Goal: Task Accomplishment & Management: Manage account settings

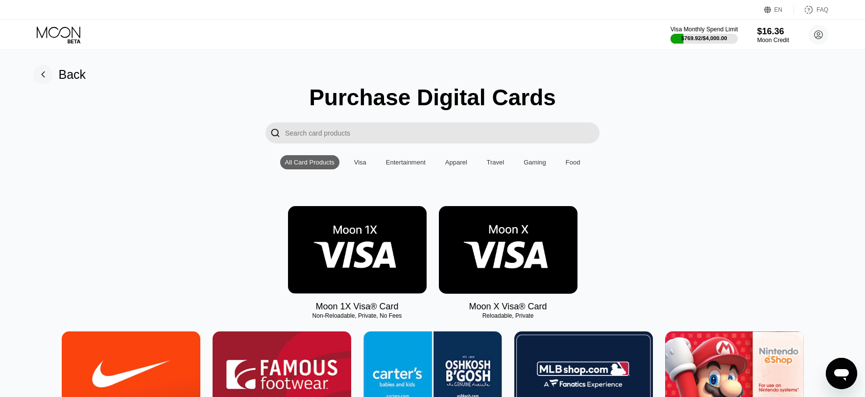
click at [694, 33] on div "$769.92 / $4,000.00" at bounding box center [705, 38] width 68 height 11
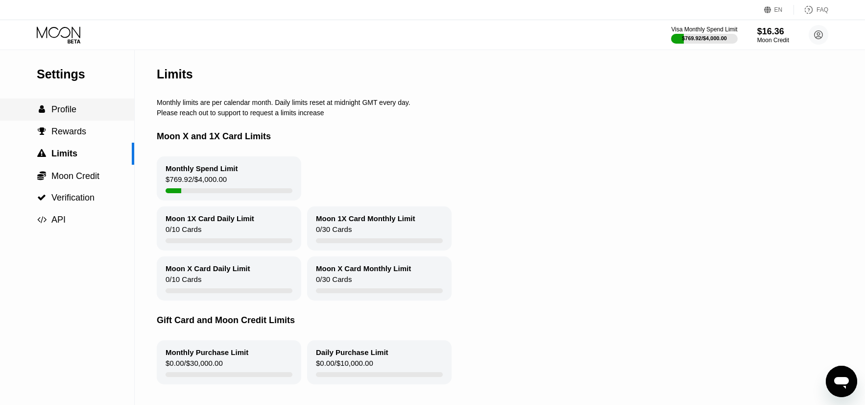
click at [91, 112] on div " Profile" at bounding box center [67, 109] width 134 height 10
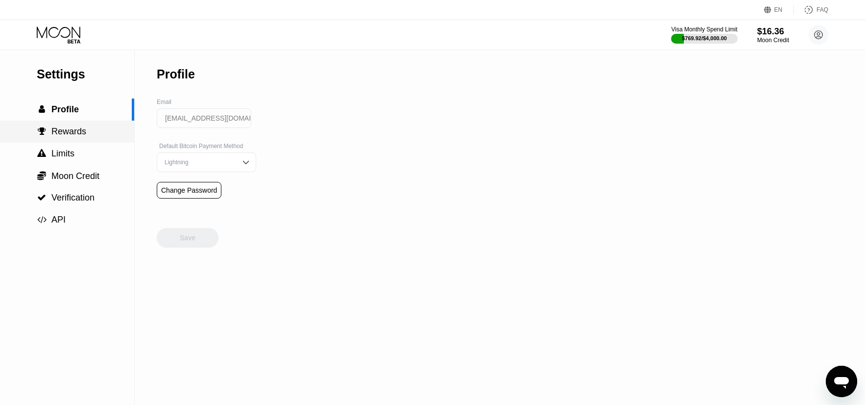
click at [84, 128] on span "Rewards" at bounding box center [68, 131] width 35 height 10
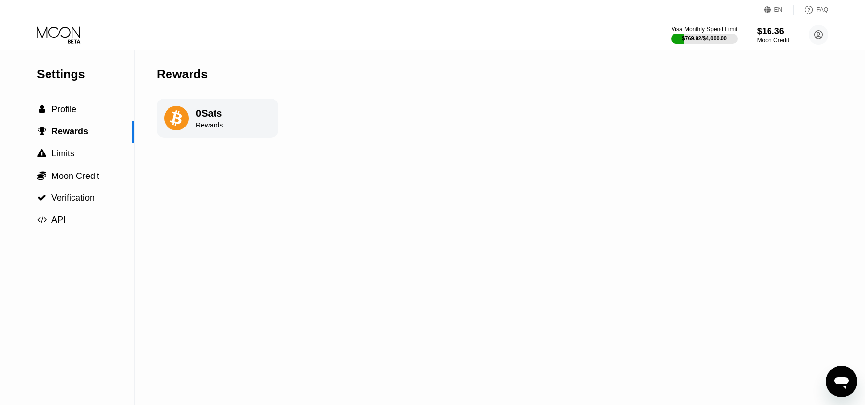
click at [76, 36] on icon at bounding box center [60, 34] width 46 height 17
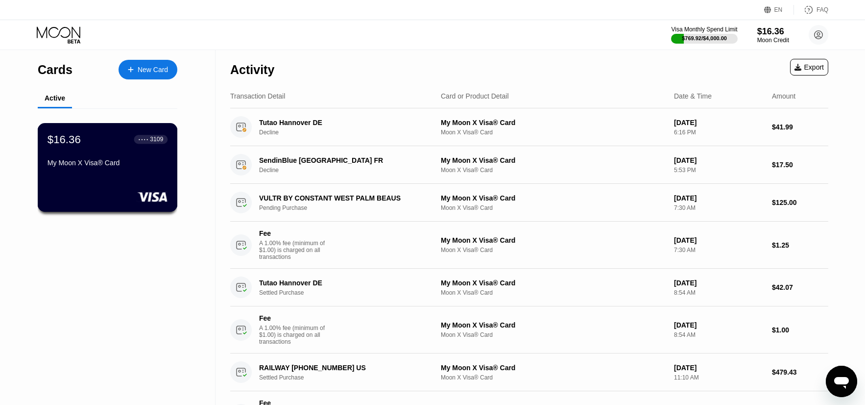
click at [133, 162] on div "My Moon X Visa® Card" at bounding box center [108, 163] width 120 height 8
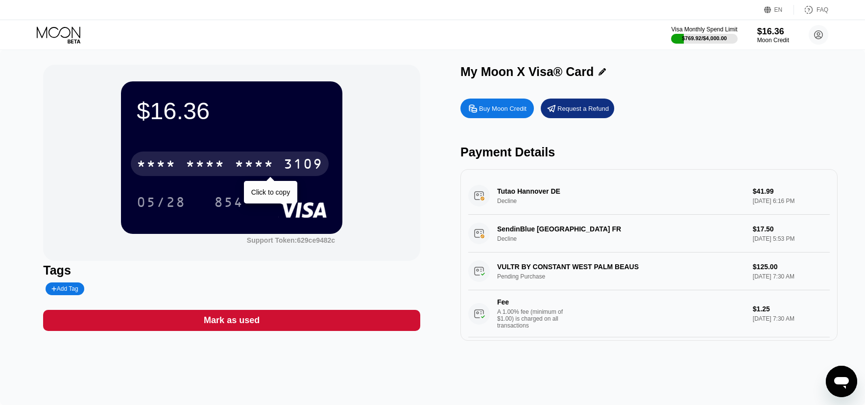
click at [221, 161] on div "* * * *" at bounding box center [205, 165] width 39 height 16
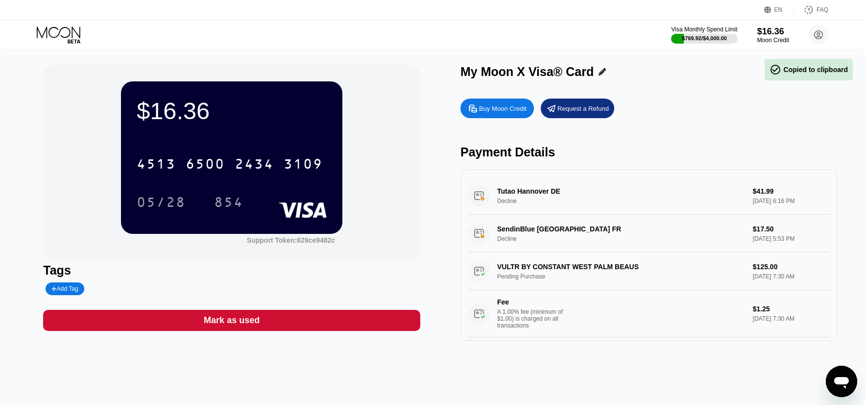
click at [170, 205] on div "05/28" at bounding box center [161, 203] width 49 height 16
drag, startPoint x: 456, startPoint y: 248, endPoint x: 429, endPoint y: 233, distance: 31.6
click at [429, 232] on div "$16.36 4513 6500 2434 3109 05/28 854 Support Token: 629ce9482c Tags Add Tag Mar…" at bounding box center [432, 203] width 778 height 276
drag, startPoint x: 427, startPoint y: 42, endPoint x: 289, endPoint y: 2, distance: 143.4
click at [391, 37] on div "Visa Monthly Spend Limit $769.92 / $4,000.00 $16.36 Moon Credit [EMAIL_ADDRESS]…" at bounding box center [432, 34] width 865 height 29
